Goal: Transaction & Acquisition: Book appointment/travel/reservation

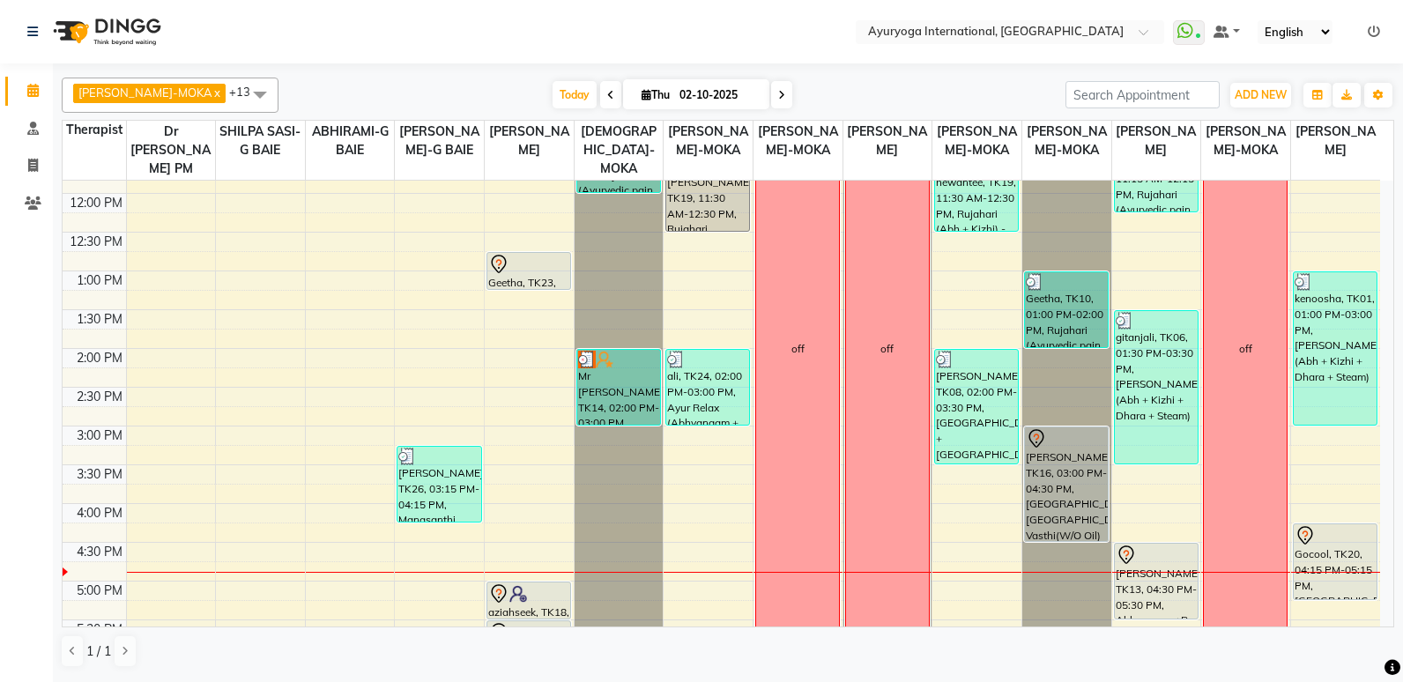
scroll to position [463, 0]
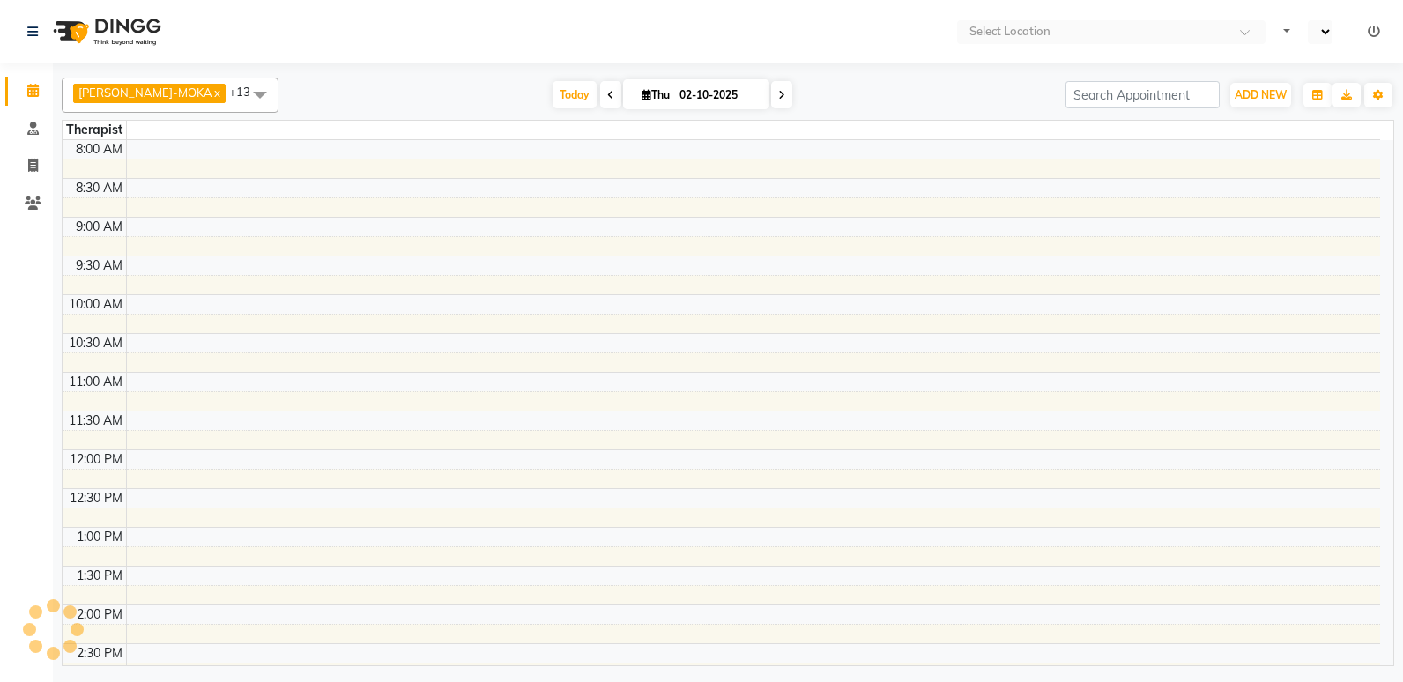
select select "en"
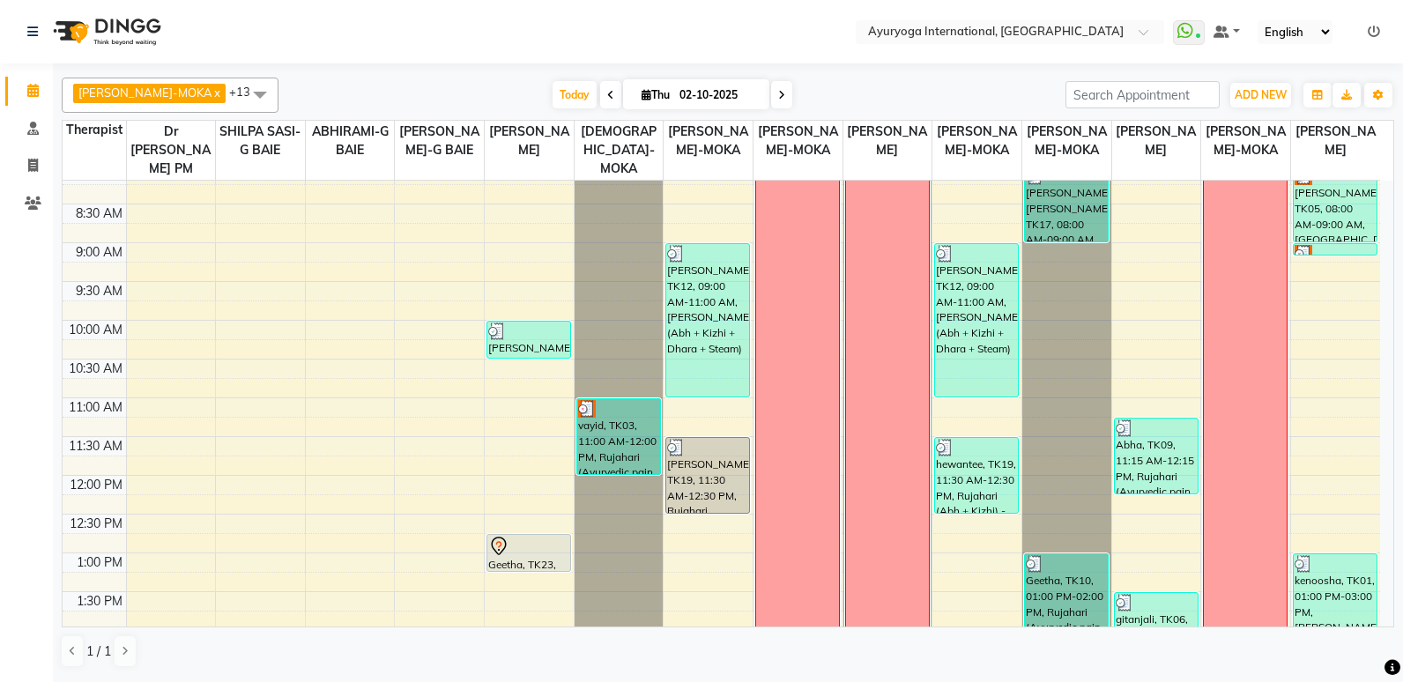
scroll to position [22, 0]
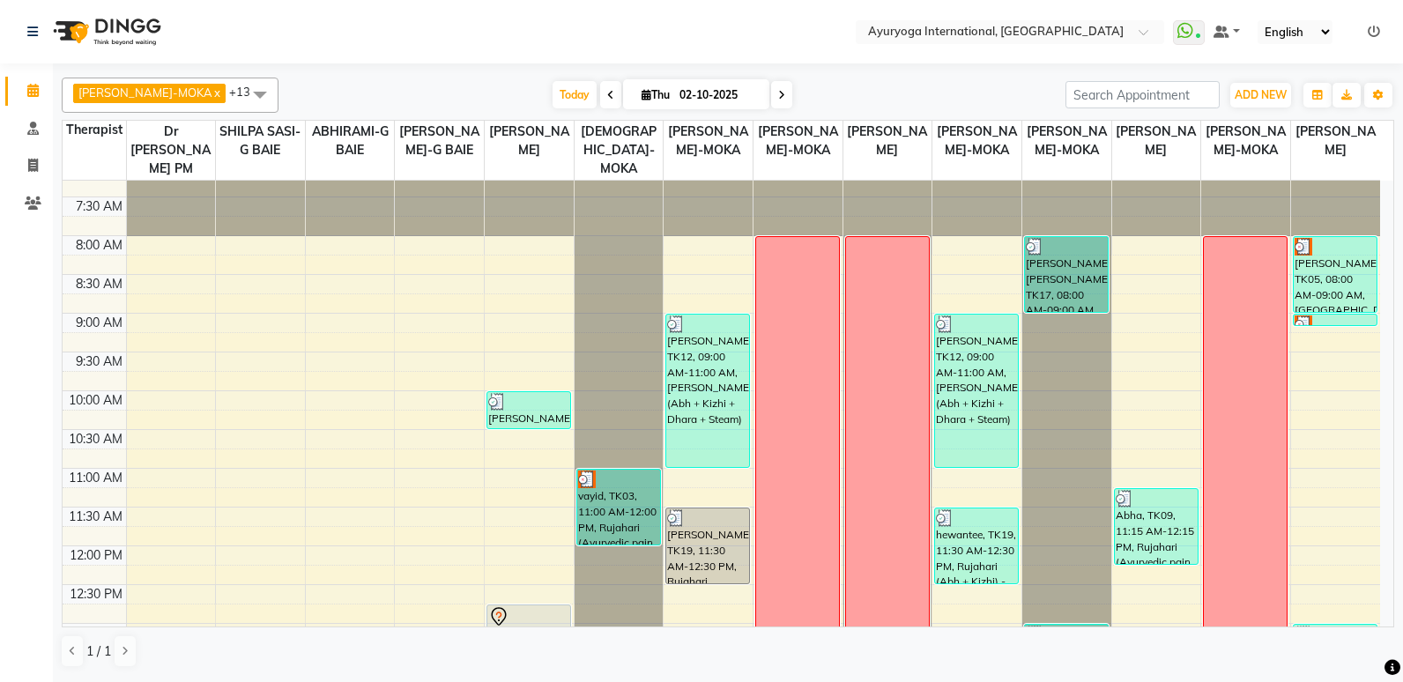
click at [778, 93] on icon at bounding box center [781, 95] width 7 height 11
type input "03-10-2025"
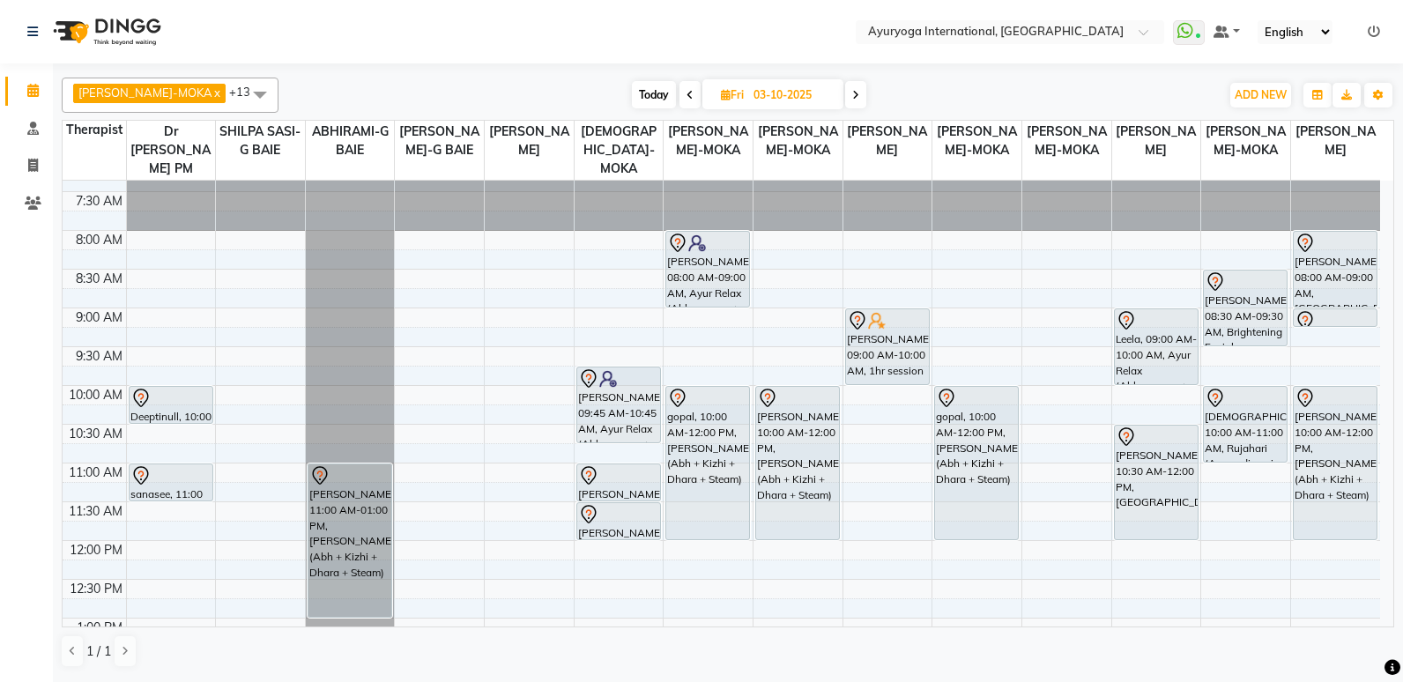
scroll to position [0, 0]
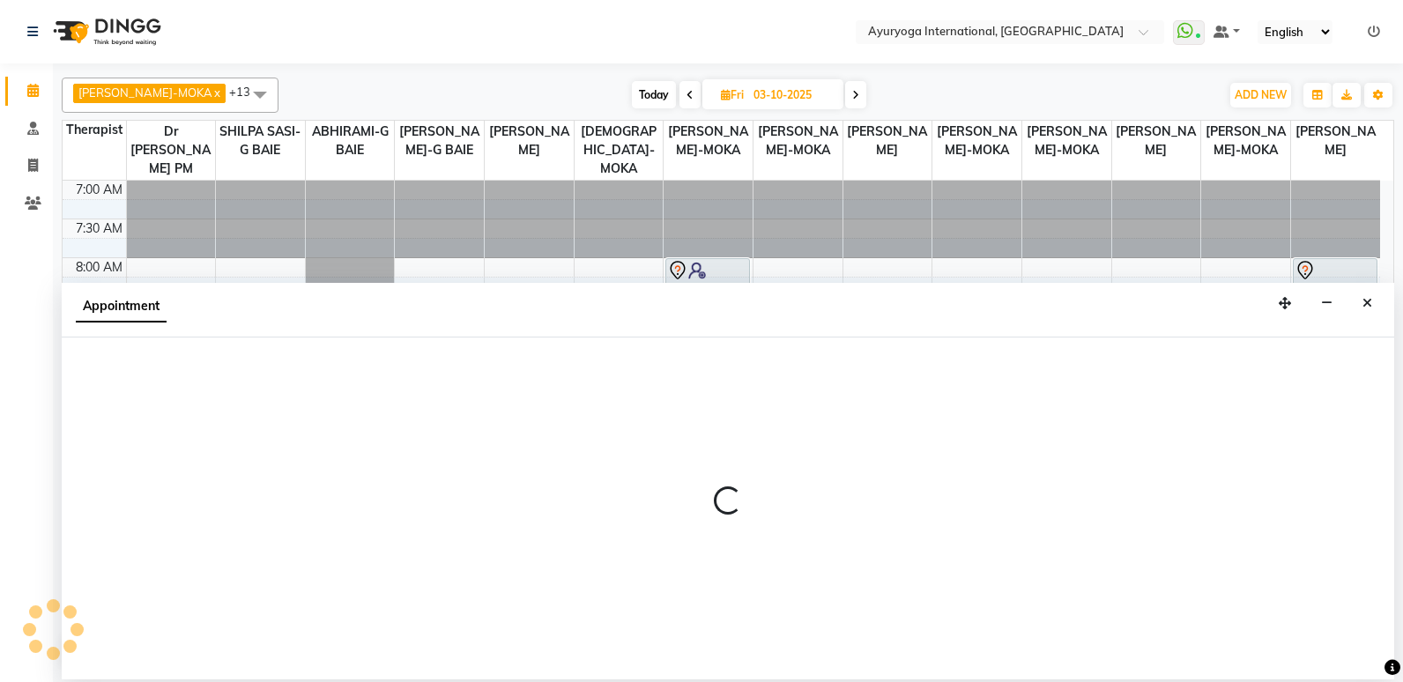
select select "11400"
select select "tentative"
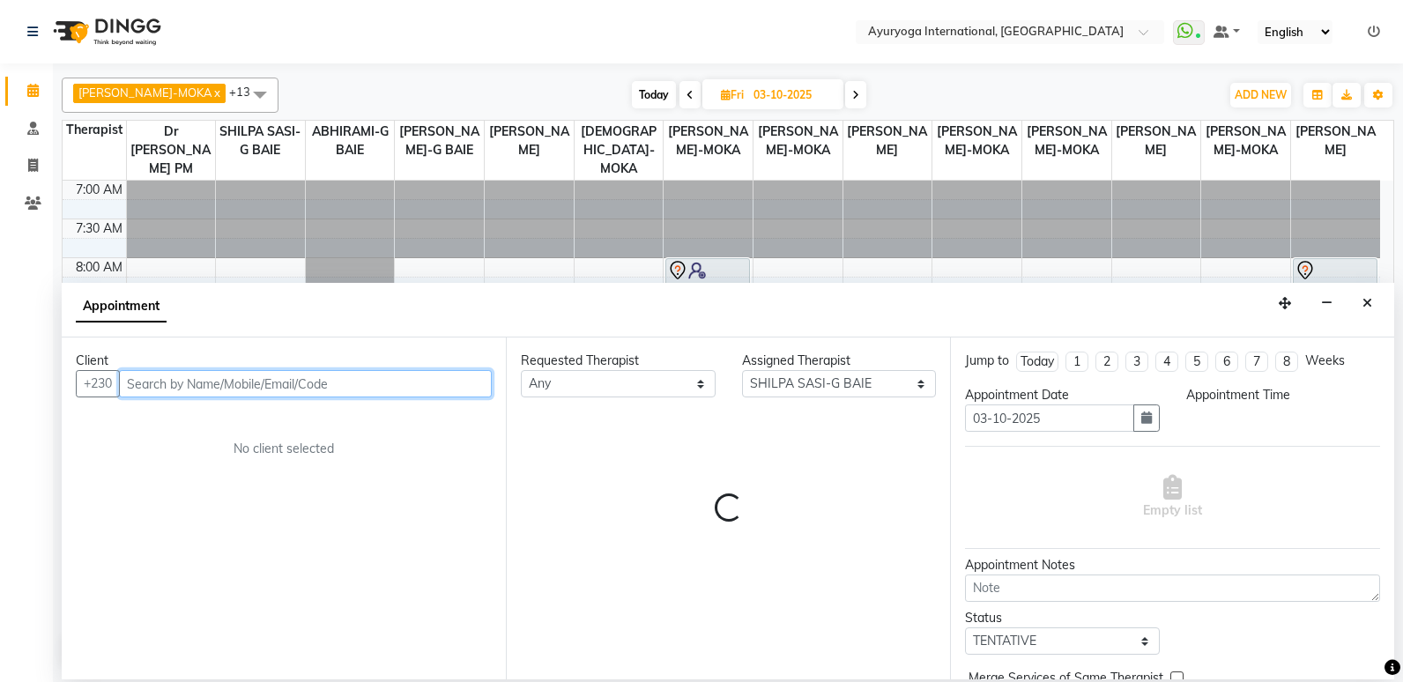
select select "540"
click at [265, 390] on input "text" at bounding box center [305, 383] width 373 height 27
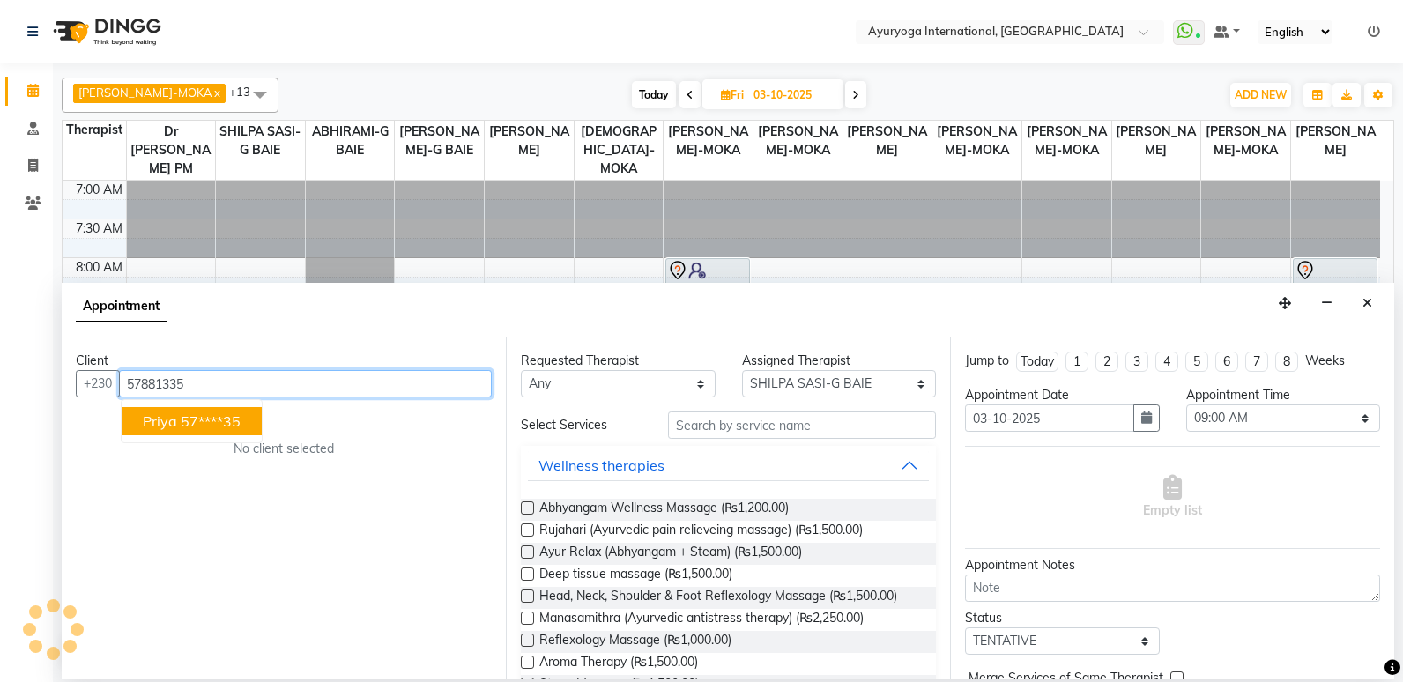
click at [237, 430] on button "Priya 57****35" at bounding box center [192, 421] width 140 height 28
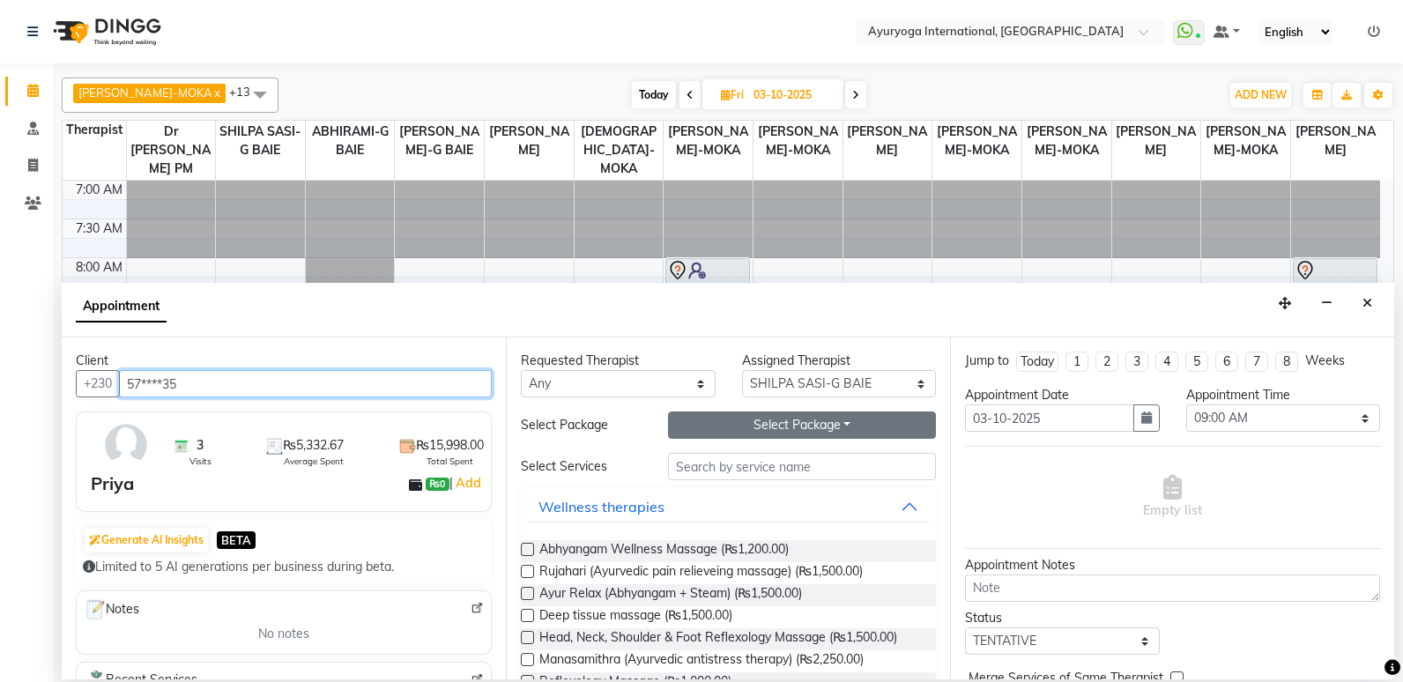
type input "57****35"
click at [805, 427] on button "Select Package Toggle Dropdown" at bounding box center [802, 425] width 268 height 27
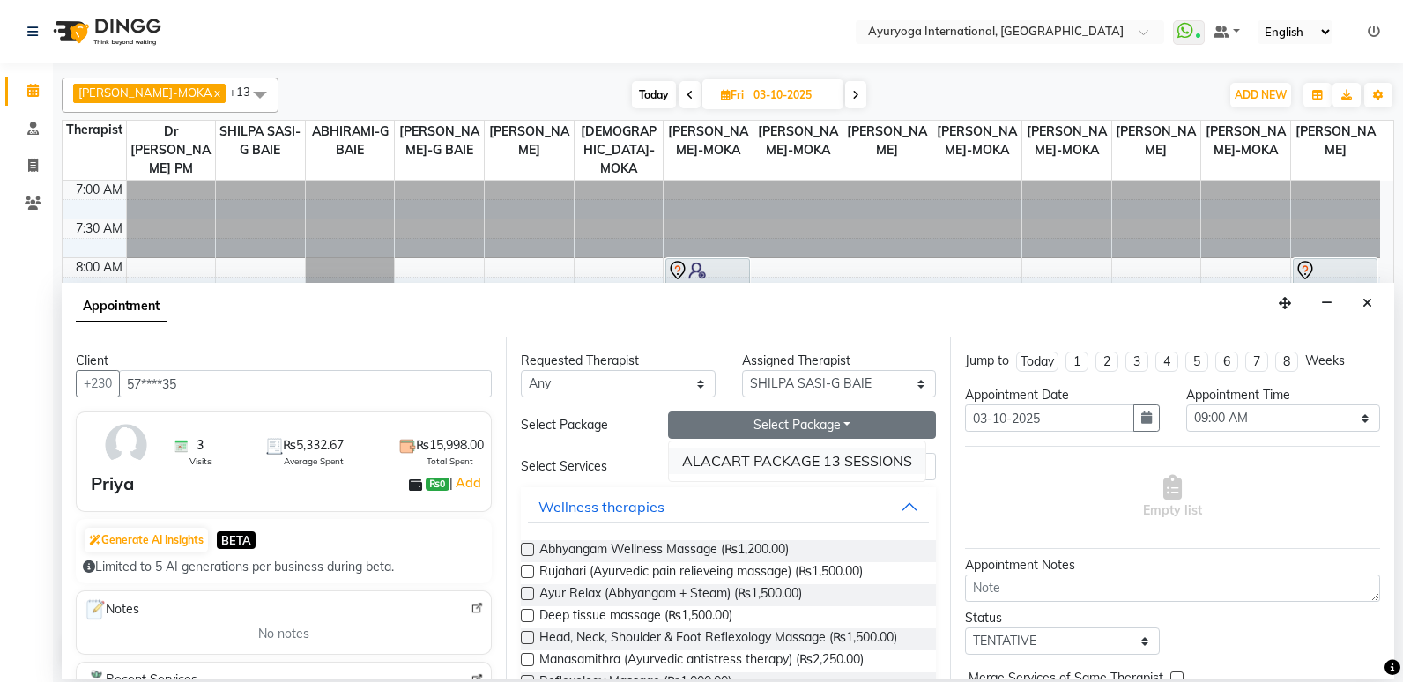
click at [819, 454] on li "ALACART PACKAGE 13 SESSIONS" at bounding box center [797, 462] width 256 height 26
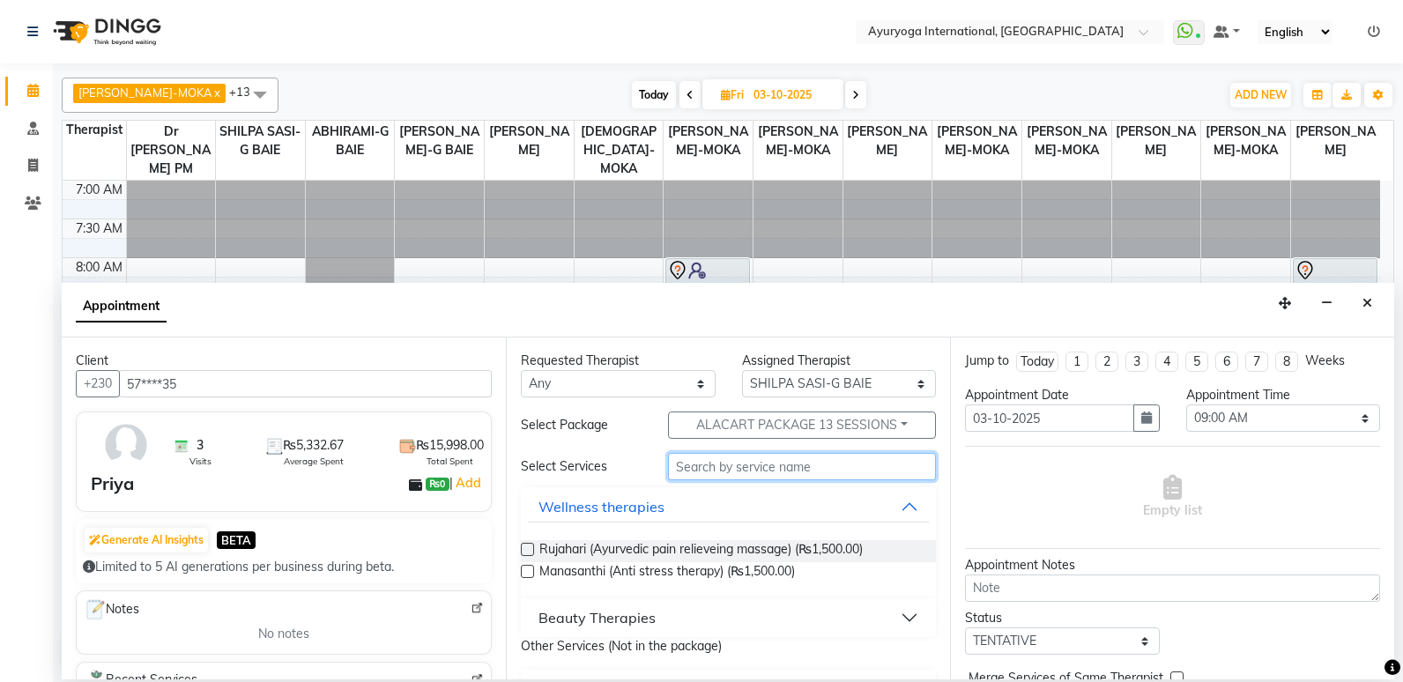
click at [765, 461] on input "text" at bounding box center [802, 466] width 268 height 27
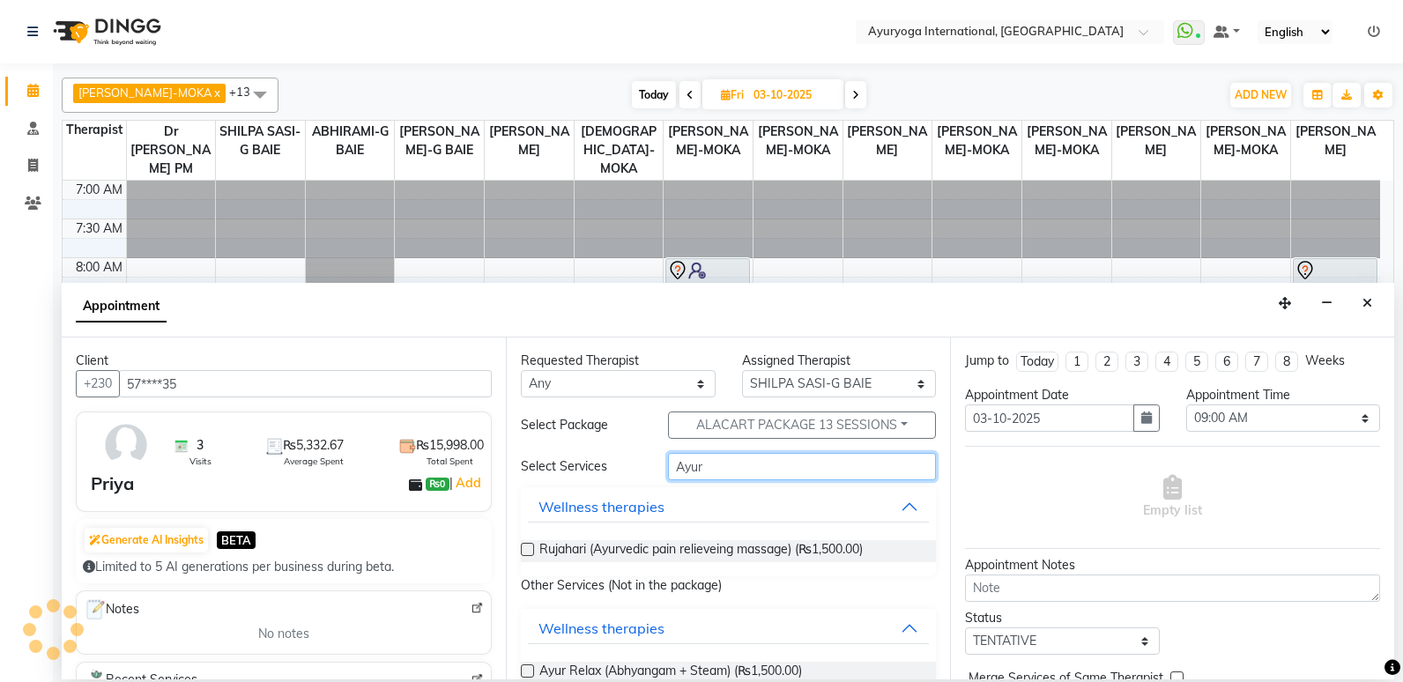
type input "Ayur"
click at [550, 581] on p "Other Services (Not in the package)" at bounding box center [728, 585] width 415 height 19
click at [529, 672] on label at bounding box center [527, 670] width 13 height 13
click at [529, 672] on input "checkbox" at bounding box center [526, 672] width 11 height 11
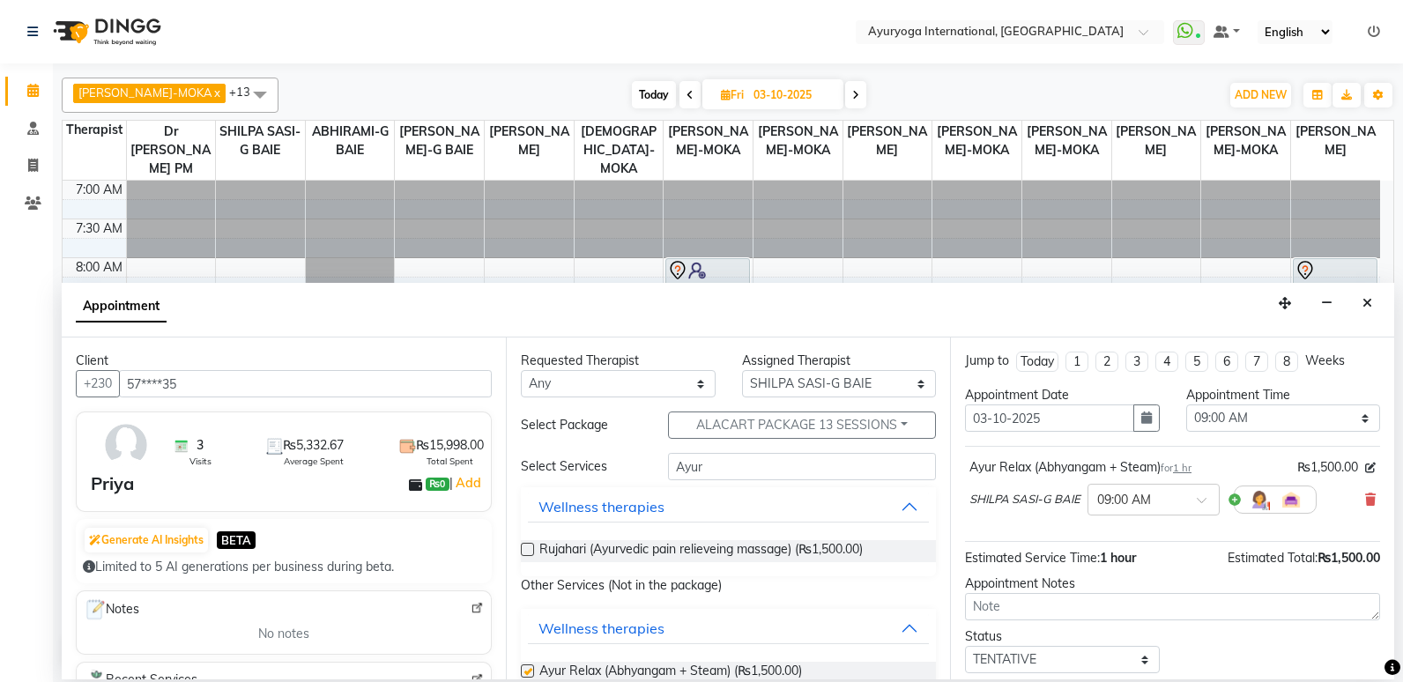
checkbox input "false"
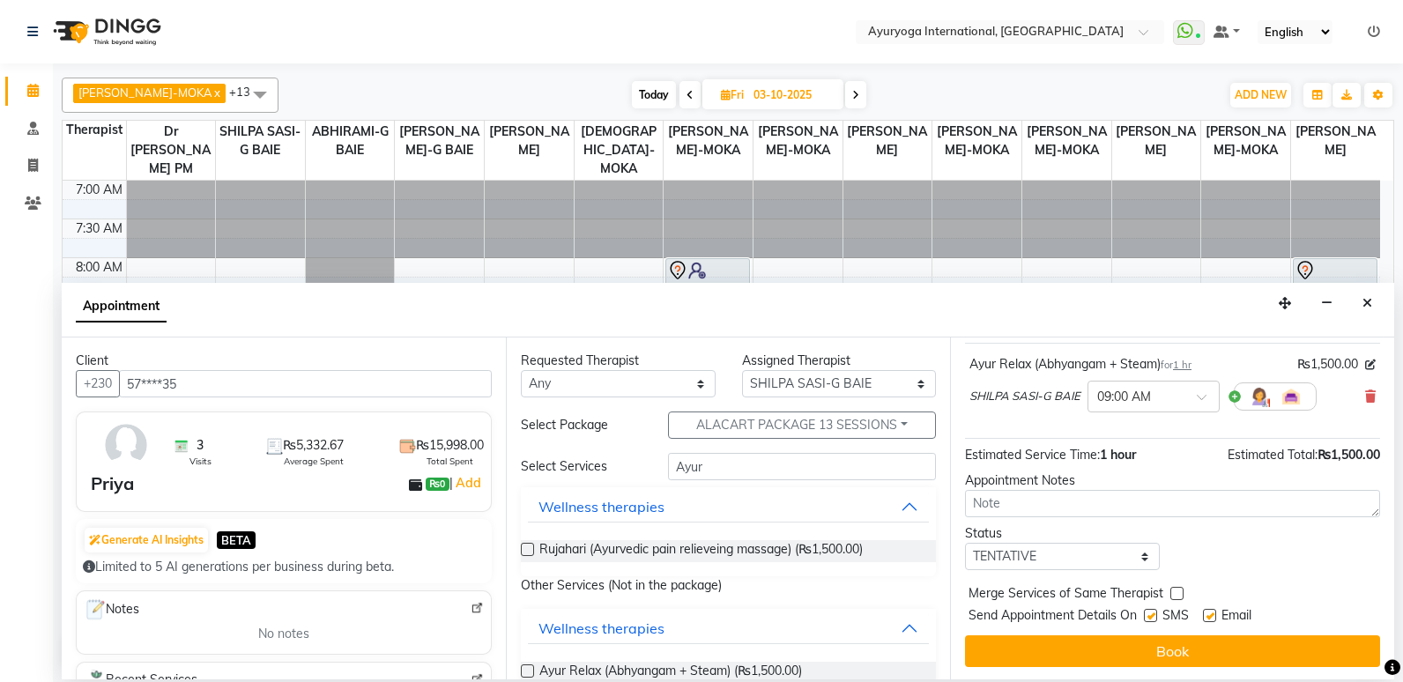
scroll to position [105, 0]
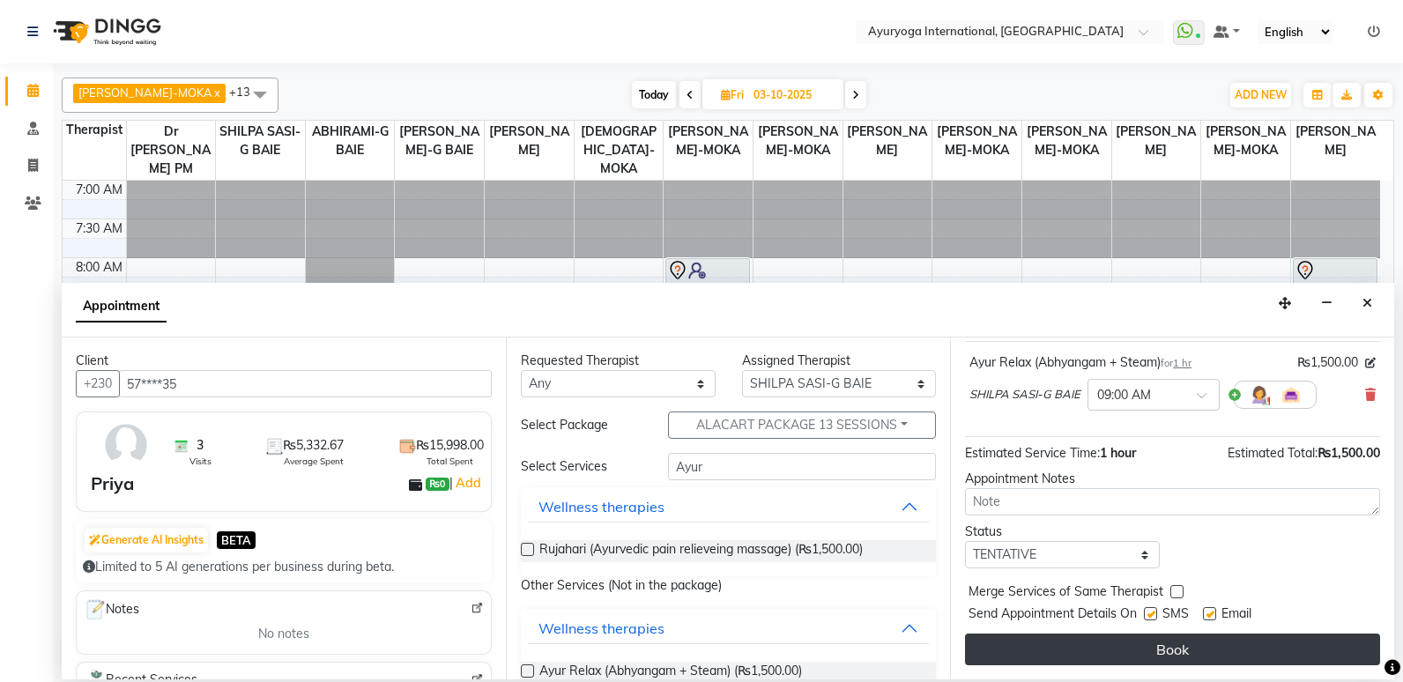
click at [1205, 647] on button "Book" at bounding box center [1172, 650] width 415 height 32
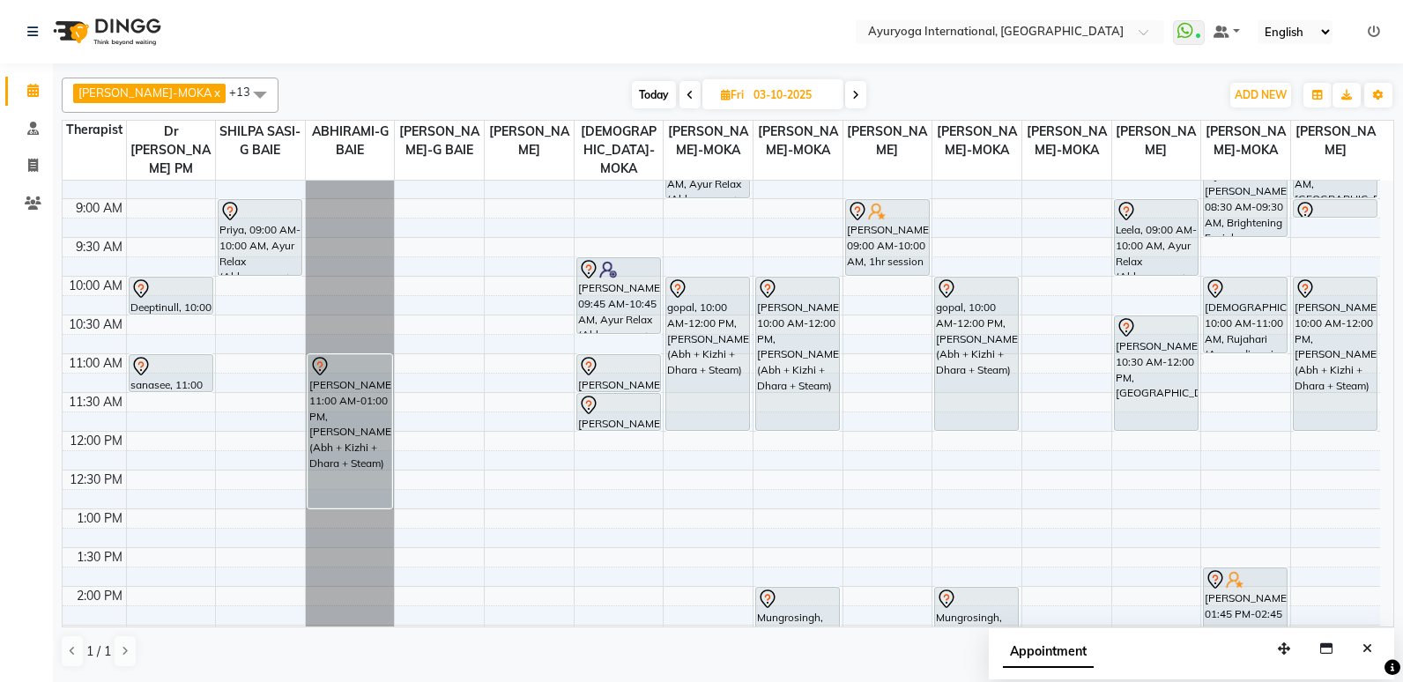
scroll to position [88, 0]
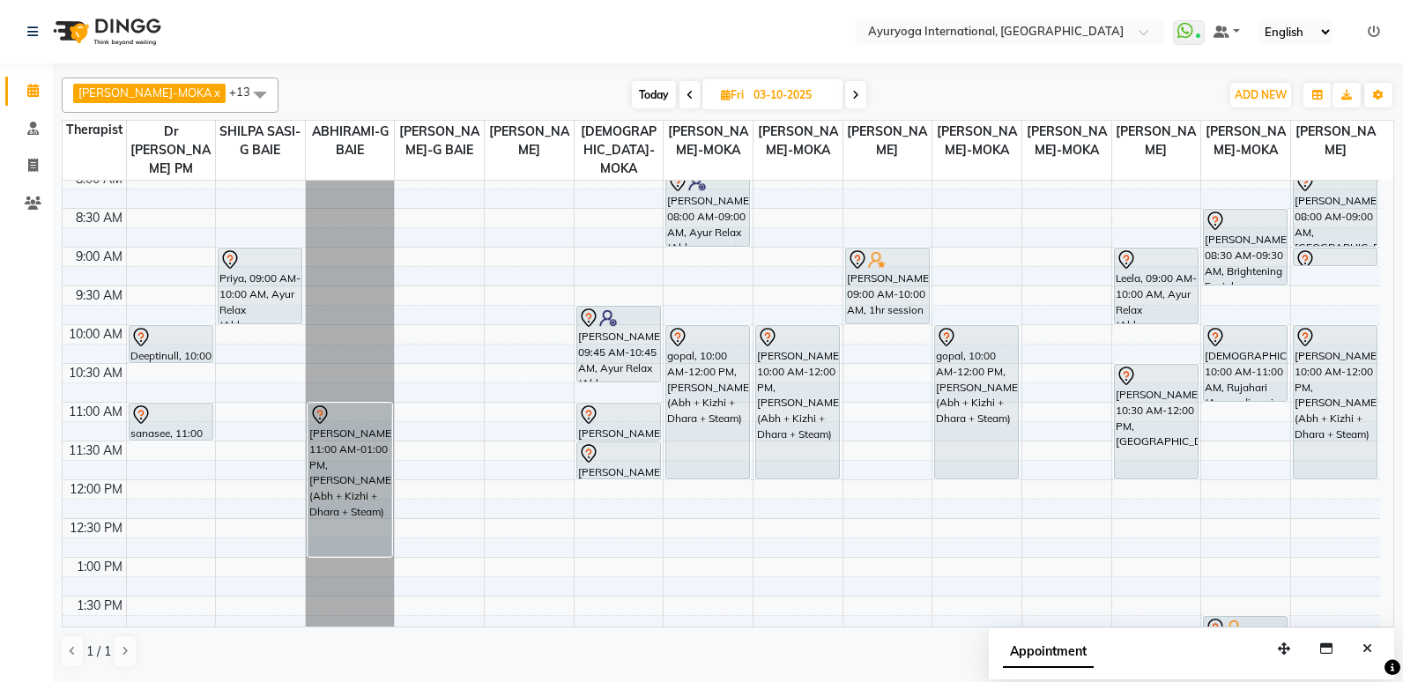
click at [641, 101] on span "Today" at bounding box center [654, 94] width 44 height 27
type input "02-10-2025"
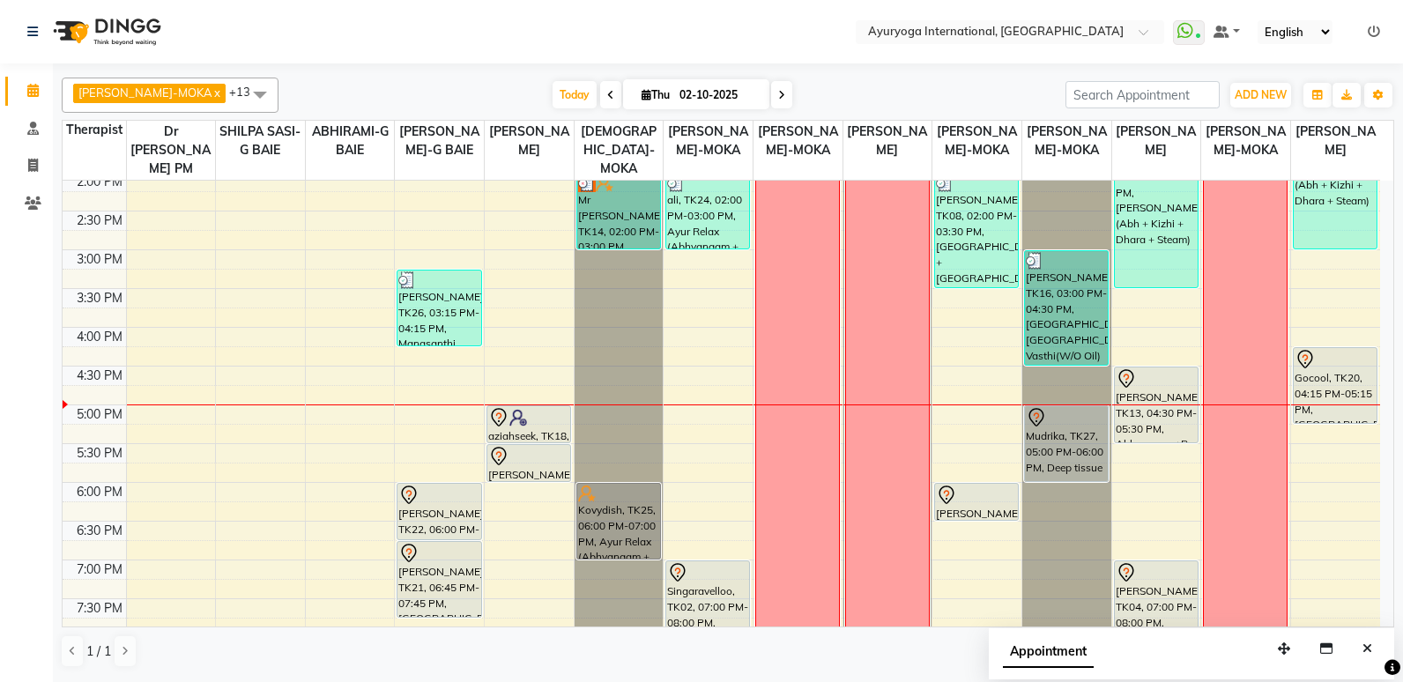
scroll to position [639, 0]
